Goal: Check status: Check status

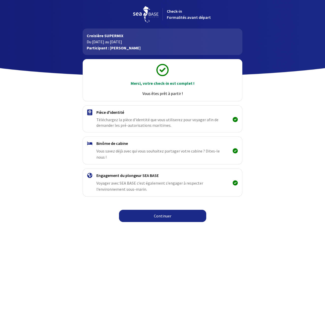
click at [151, 211] on link "Continuer" at bounding box center [162, 216] width 87 height 12
click at [162, 210] on link "Continuer" at bounding box center [162, 216] width 87 height 12
click at [151, 13] on img at bounding box center [145, 14] width 25 height 16
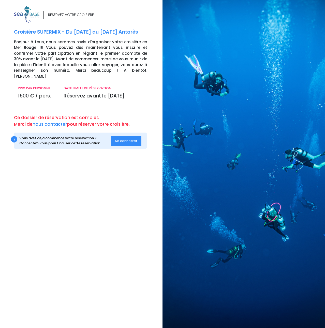
click at [133, 138] on span "Se connecter" at bounding box center [126, 140] width 22 height 5
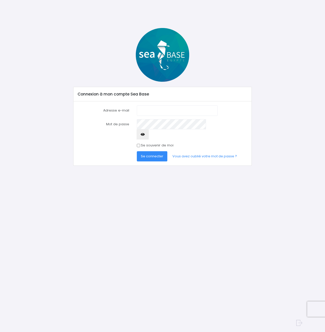
type input "[EMAIL_ADDRESS][DOMAIN_NAME]"
click at [154, 151] on button "Se connecter" at bounding box center [152, 156] width 31 height 10
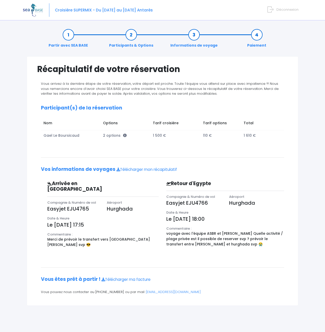
click at [130, 36] on link "Participants & Options" at bounding box center [131, 40] width 49 height 16
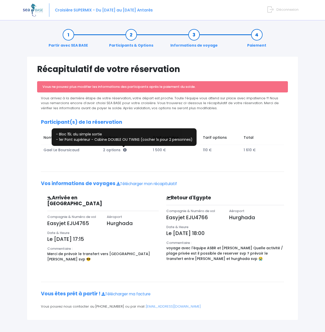
click at [124, 150] on icon at bounding box center [125, 150] width 4 height 4
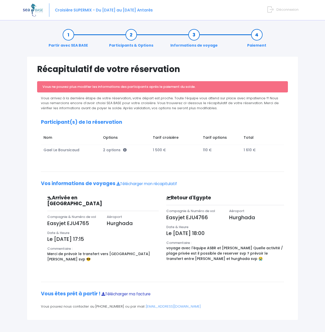
click at [129, 293] on link "Télécharger ma facture" at bounding box center [125, 293] width 49 height 5
click at [158, 182] on link "Télécharger mon récapitulatif" at bounding box center [146, 183] width 61 height 5
